Goal: Use online tool/utility: Utilize a website feature to perform a specific function

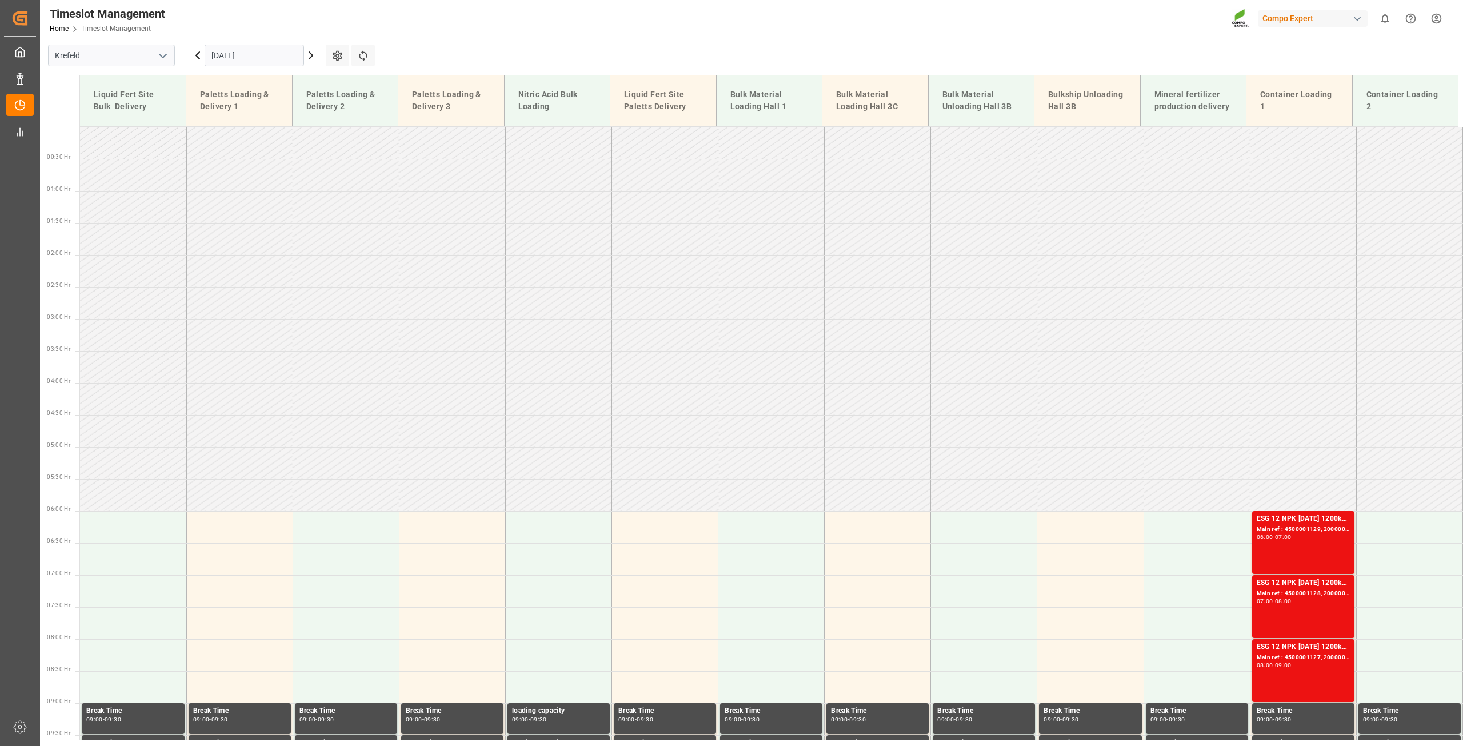
scroll to position [709, 0]
